Goal: Transaction & Acquisition: Purchase product/service

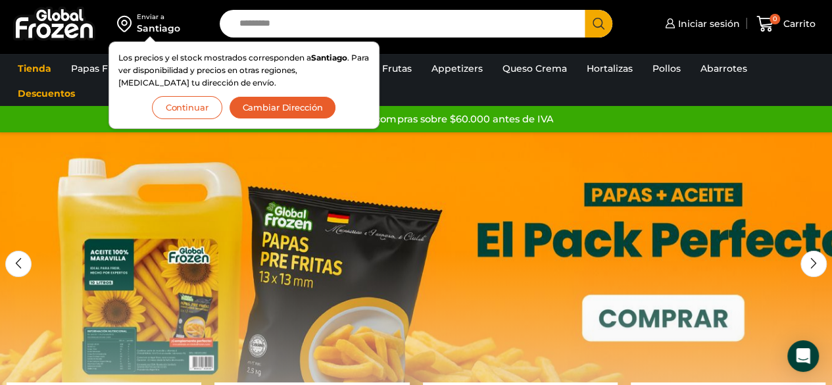
click at [206, 112] on button "Continuar" at bounding box center [187, 107] width 70 height 23
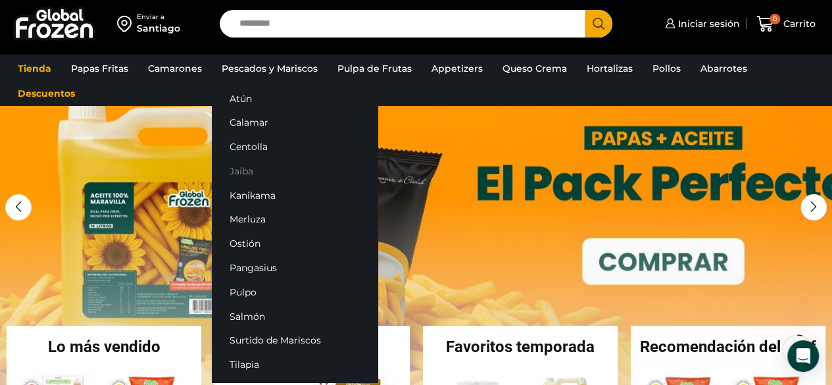
scroll to position [82, 0]
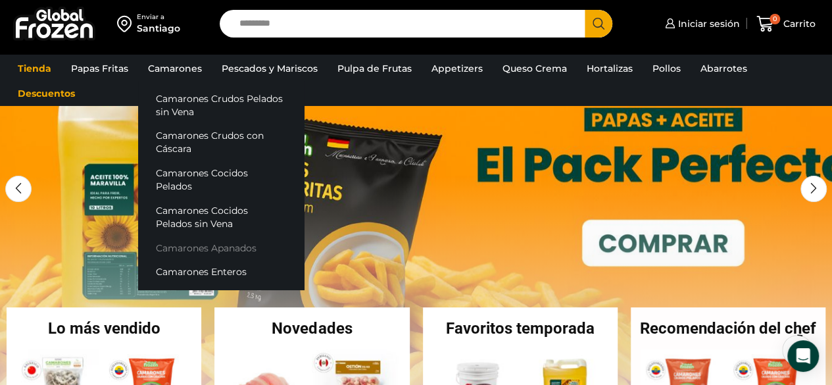
click at [176, 235] on link "Camarones Apanados" at bounding box center [221, 247] width 166 height 24
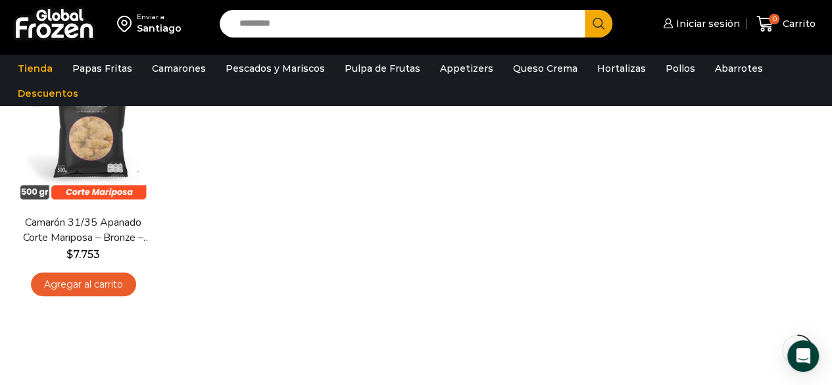
scroll to position [158, 0]
